Goal: Task Accomplishment & Management: Manage account settings

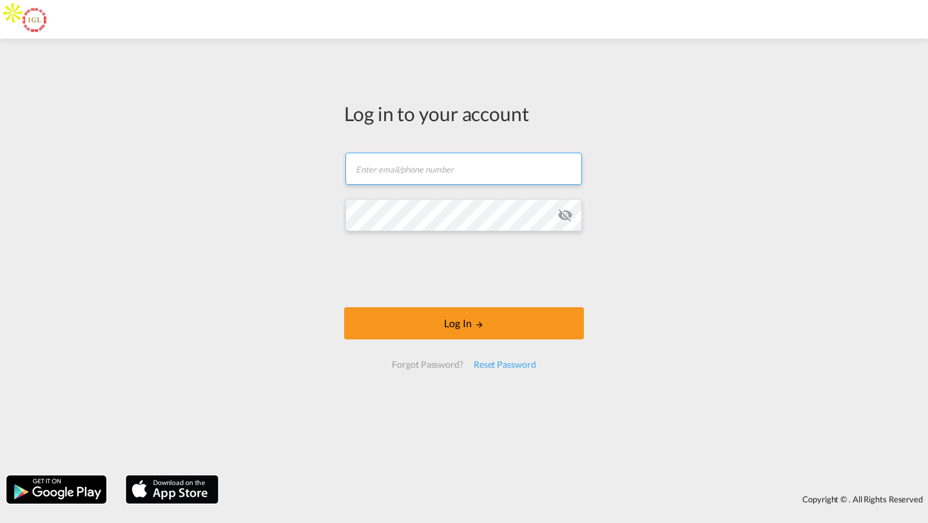
type input "[PERSON_NAME][EMAIL_ADDRESS][DOMAIN_NAME]"
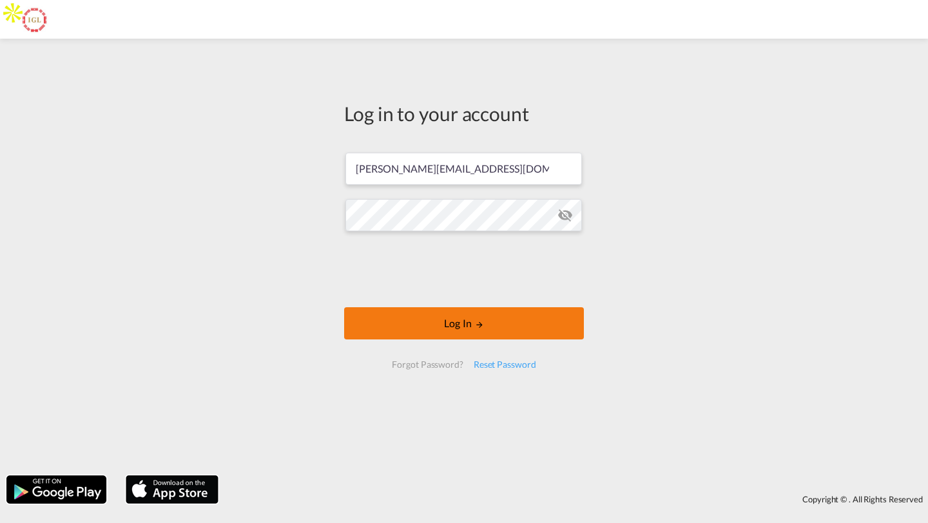
click at [370, 316] on button "Log In" at bounding box center [464, 323] width 240 height 32
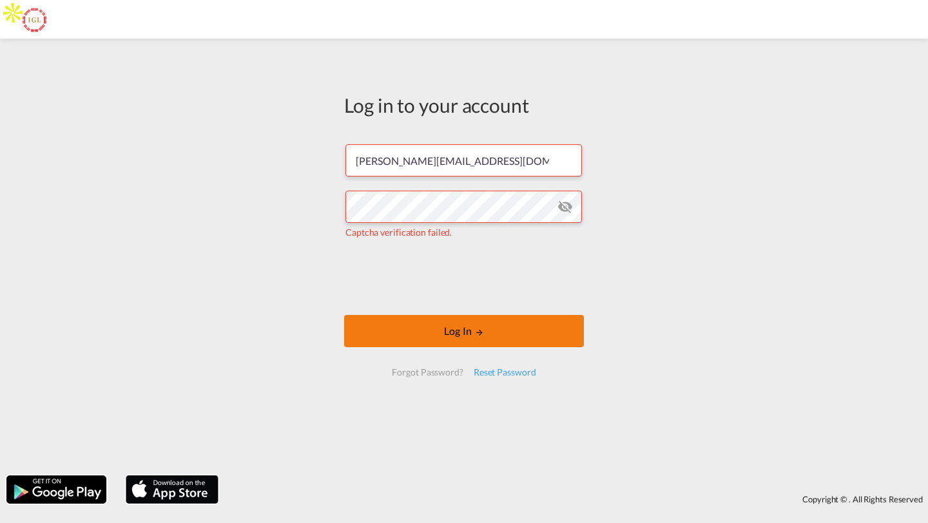
click at [388, 329] on button "Log In" at bounding box center [464, 331] width 240 height 32
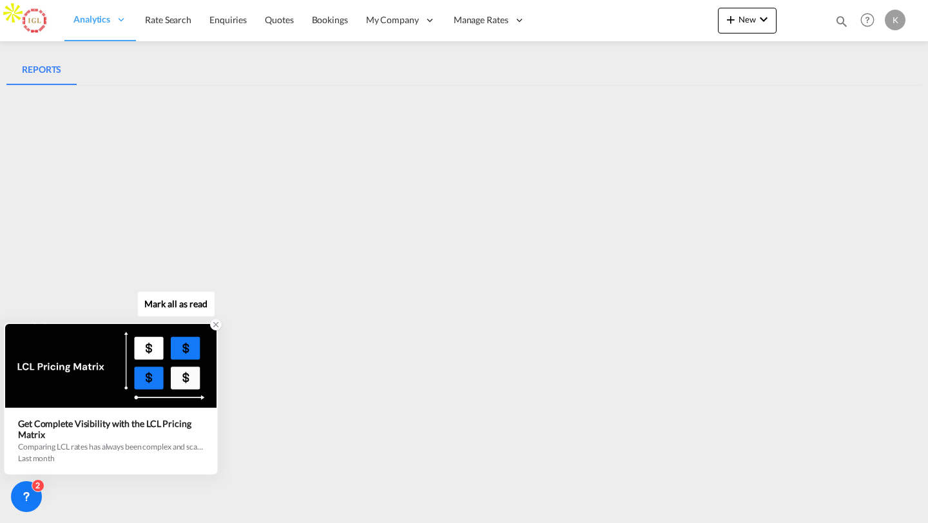
click at [216, 329] on icon at bounding box center [215, 324] width 9 height 9
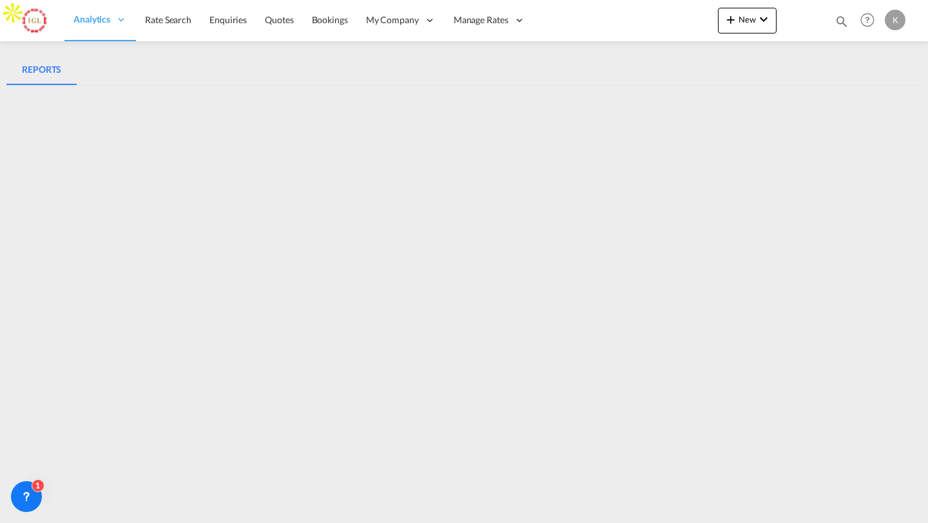
click at [898, 21] on div "K" at bounding box center [895, 20] width 21 height 21
click at [756, 61] on md-backdrop at bounding box center [464, 261] width 928 height 523
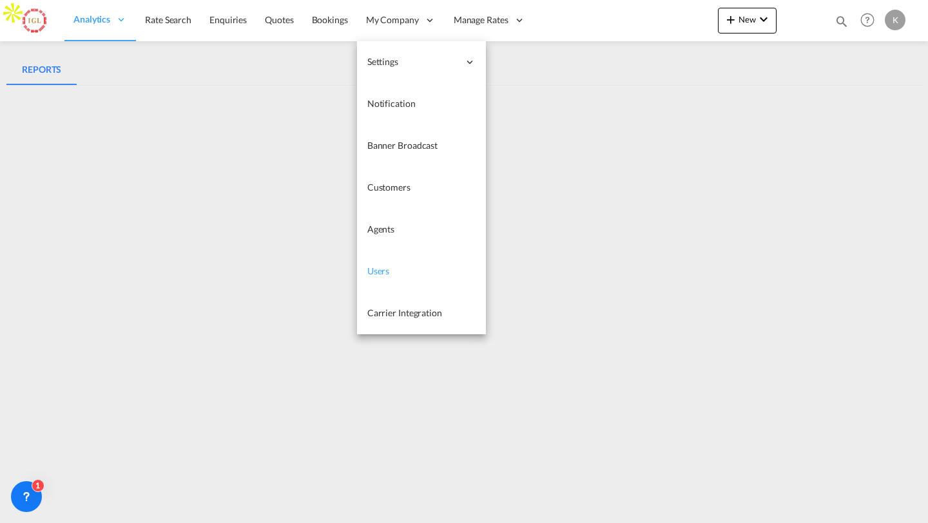
click at [386, 271] on span "Users" at bounding box center [378, 270] width 23 height 11
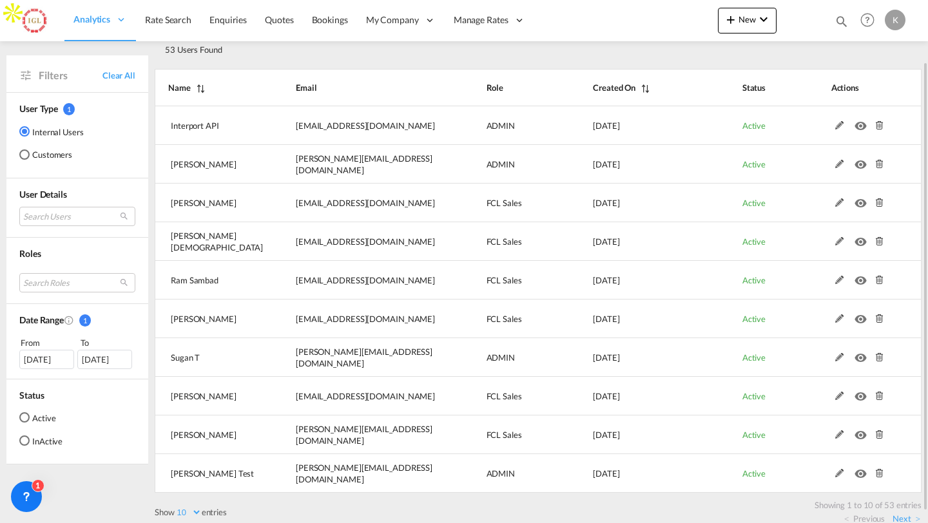
scroll to position [82, 0]
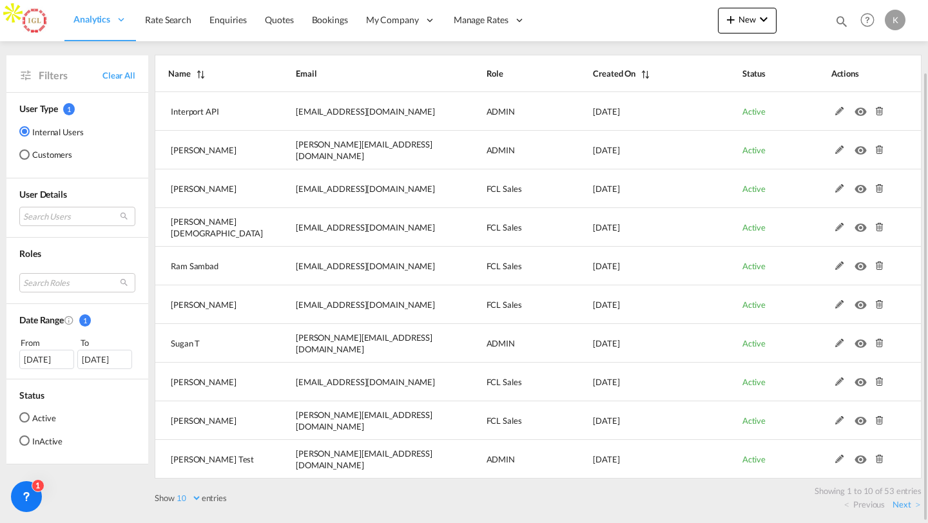
click at [189, 498] on select "10 25 50 100" at bounding box center [188, 498] width 27 height 11
select select "50"
click at [176, 493] on select "10 25 50 100" at bounding box center [188, 498] width 27 height 11
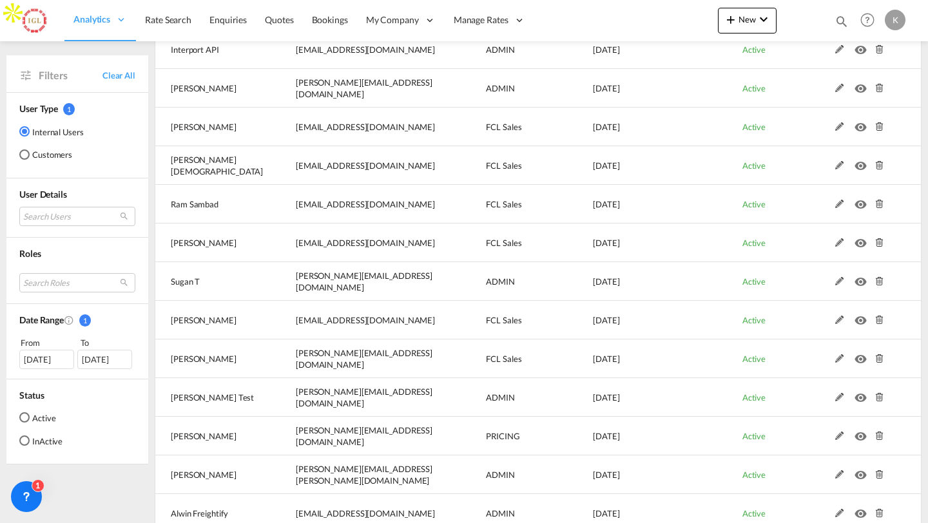
scroll to position [0, 0]
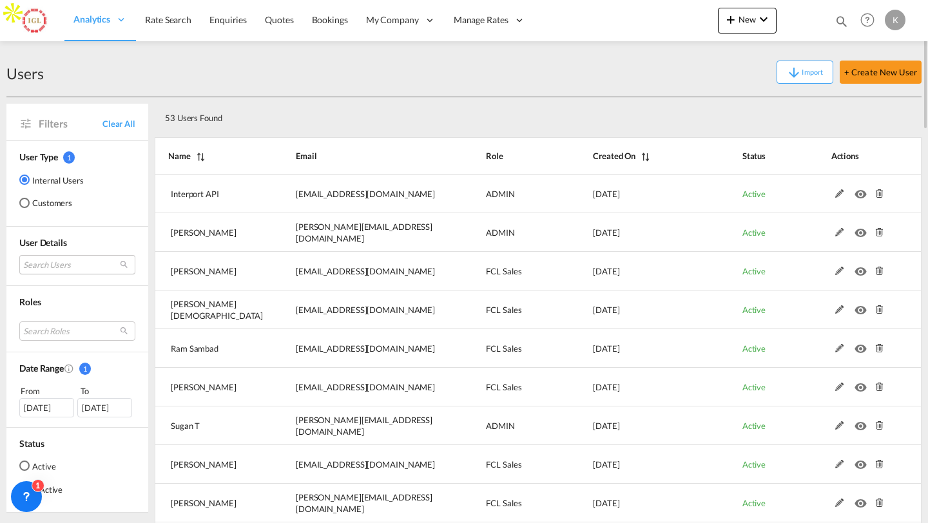
click at [73, 269] on md-select "Search Users interport API [EMAIL_ADDRESS][DOMAIN_NAME] [PERSON_NAME] [PERSON_N…" at bounding box center [77, 264] width 116 height 19
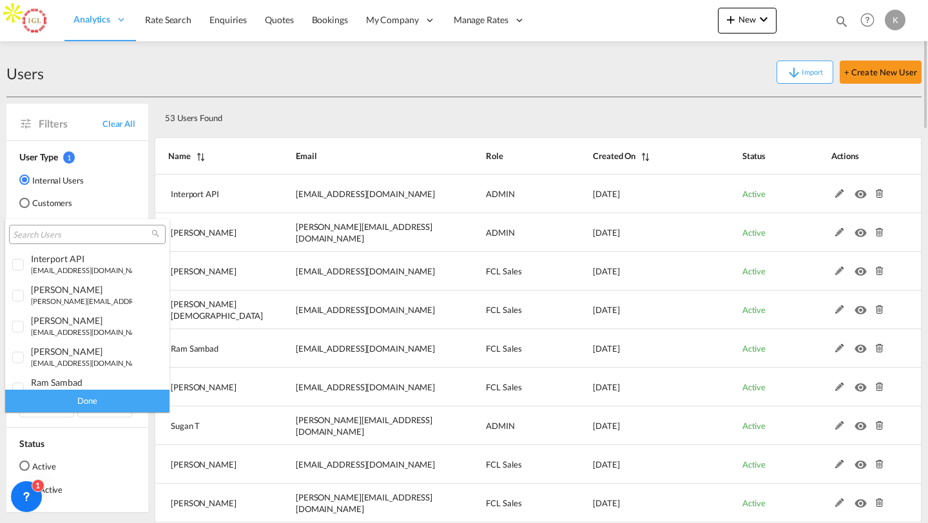
type md-option "[object Object]"
click at [66, 236] on input "search" at bounding box center [82, 235] width 139 height 12
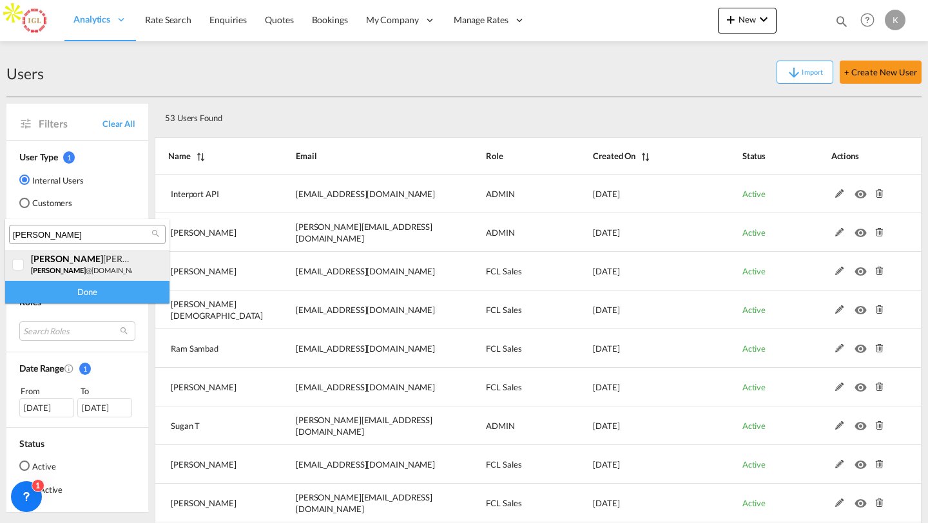
type input "[PERSON_NAME]"
click at [66, 267] on small "[PERSON_NAME] @[DOMAIN_NAME]" at bounding box center [90, 270] width 118 height 8
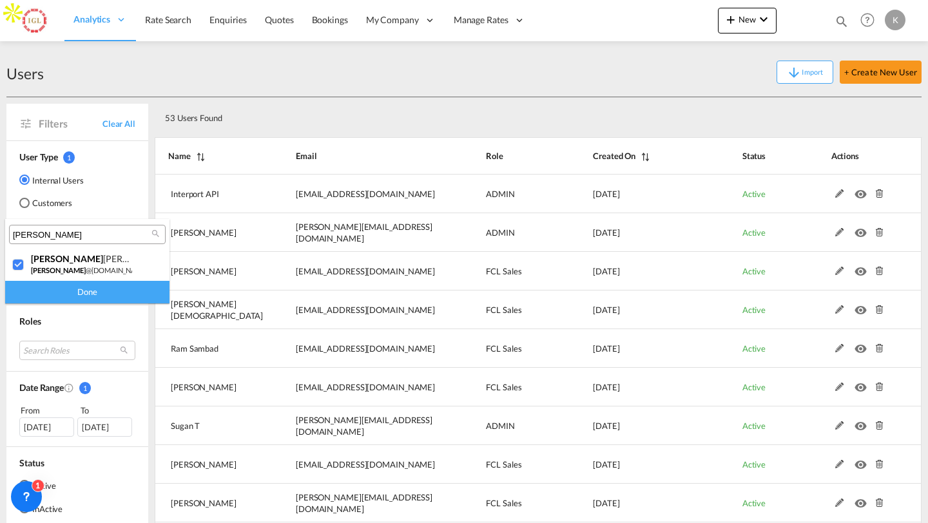
click at [128, 287] on div "Done" at bounding box center [87, 292] width 164 height 23
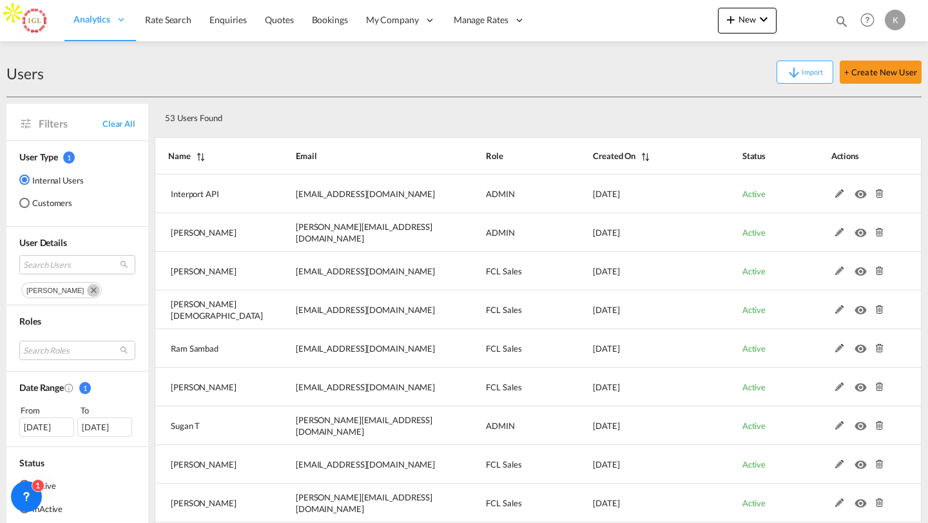
select select "50"
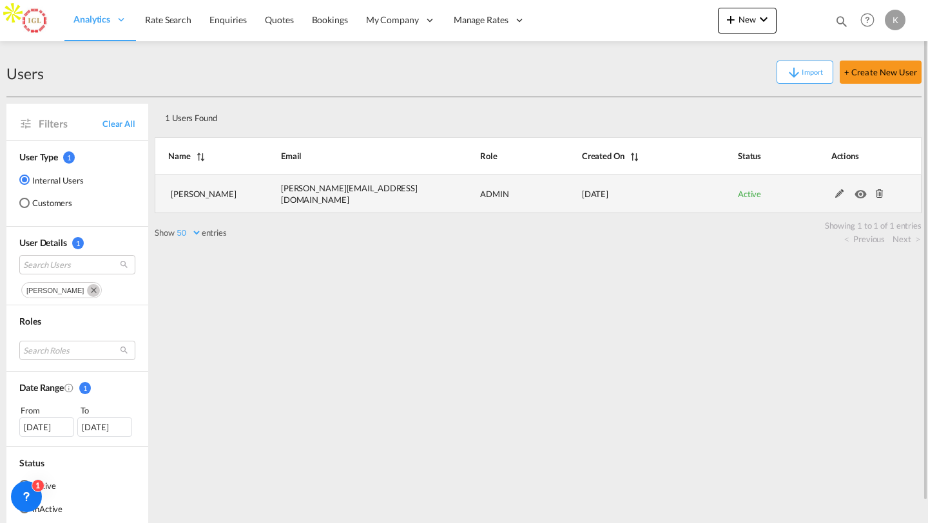
click at [838, 191] on md-icon at bounding box center [839, 193] width 17 height 9
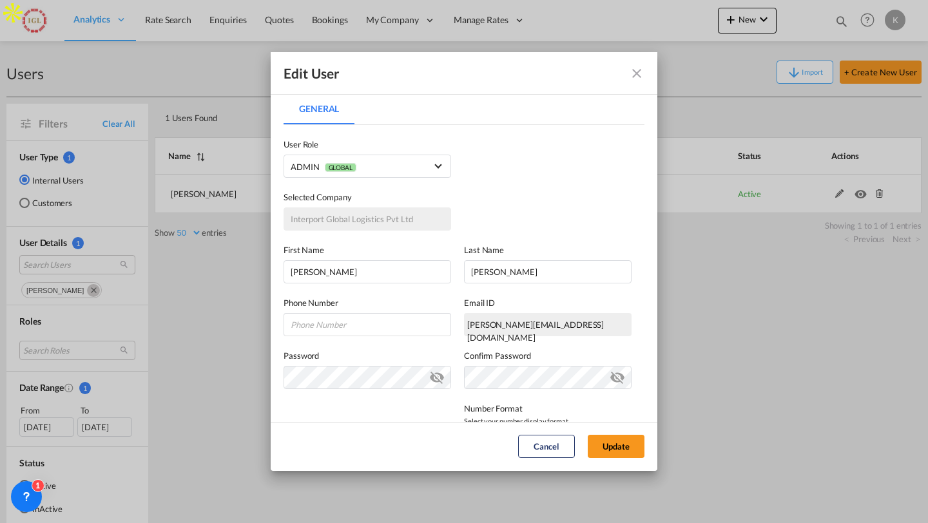
click at [639, 73] on md-icon "icon-close fg-AAA8AD" at bounding box center [636, 73] width 15 height 15
